Goal: Task Accomplishment & Management: Use online tool/utility

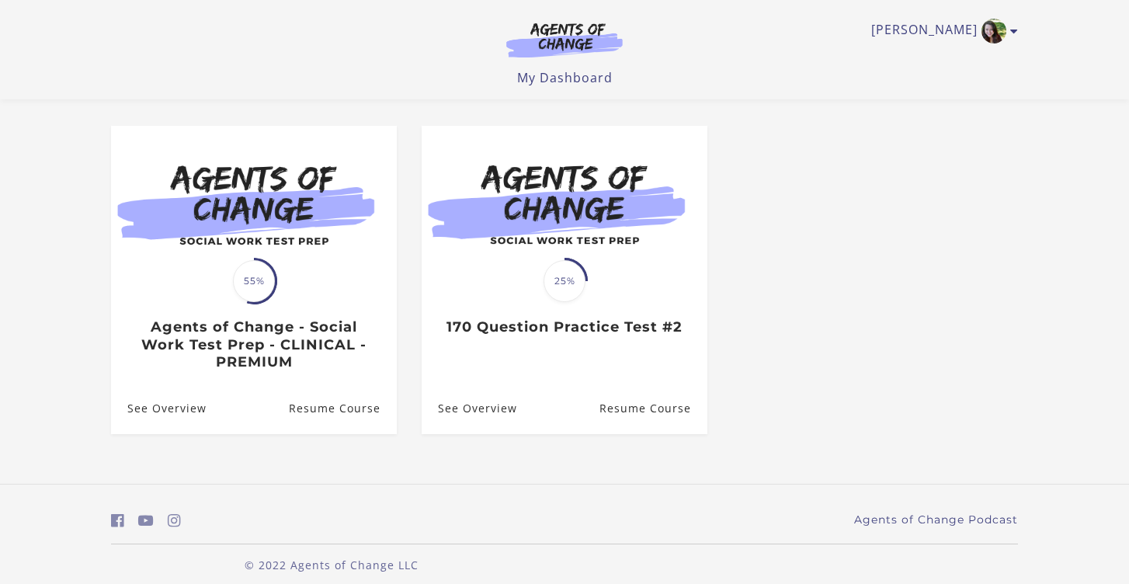
scroll to position [116, 0]
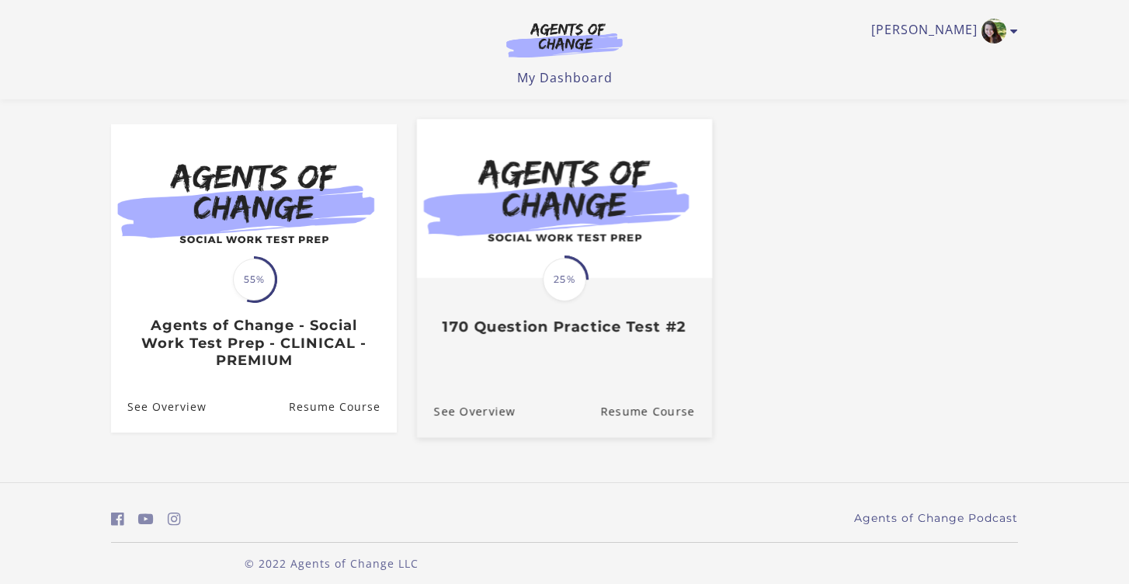
click at [570, 280] on span "25%" at bounding box center [564, 279] width 43 height 43
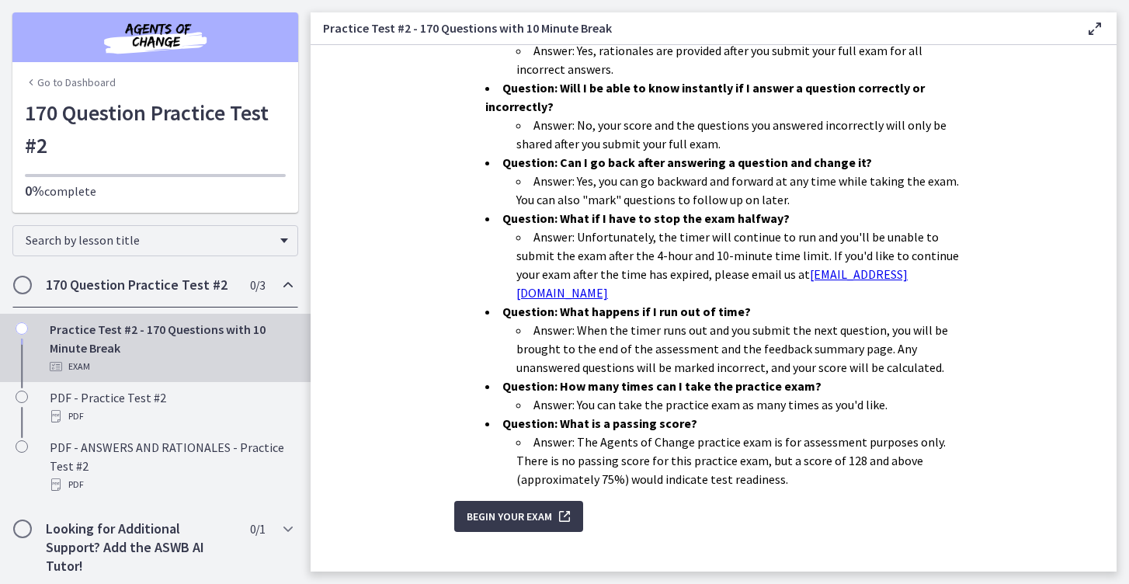
scroll to position [461, 0]
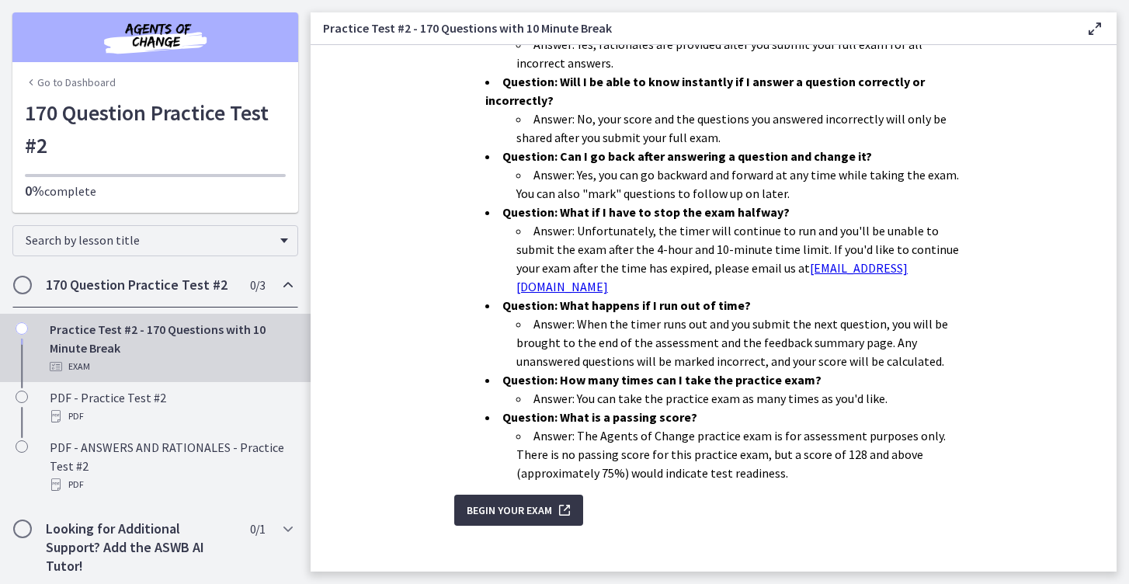
click at [480, 501] on span "Begin Your Exam" at bounding box center [509, 510] width 85 height 19
